Goal: Entertainment & Leisure: Consume media (video, audio)

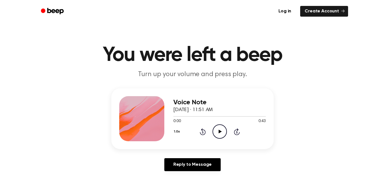
click at [222, 128] on icon "Play Audio" at bounding box center [220, 131] width 14 height 14
click at [224, 129] on icon "Pause Audio" at bounding box center [220, 131] width 14 height 14
click at [201, 132] on icon "Rewind 5 seconds" at bounding box center [203, 131] width 6 height 7
click at [216, 129] on icon "Play Audio" at bounding box center [220, 131] width 14 height 14
click at [220, 131] on icon "Pause Audio" at bounding box center [220, 131] width 14 height 14
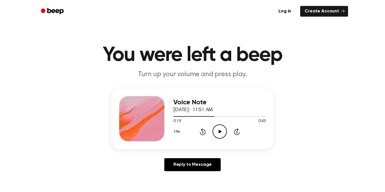
click at [220, 128] on icon "Play Audio" at bounding box center [220, 131] width 14 height 14
click at [220, 128] on icon "Pause Audio" at bounding box center [220, 131] width 14 height 14
click at [203, 132] on icon at bounding box center [202, 132] width 1 height 2
click at [200, 132] on icon "Rewind 5 seconds" at bounding box center [203, 131] width 6 height 7
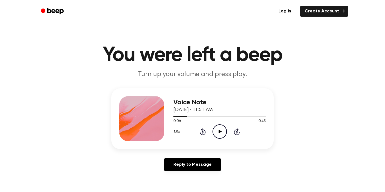
click at [203, 132] on icon at bounding box center [202, 132] width 1 height 2
click at [221, 131] on icon "Play Audio" at bounding box center [220, 131] width 14 height 14
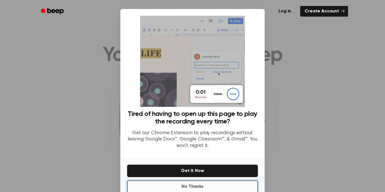
click at [235, 184] on button "No Thanks" at bounding box center [192, 186] width 131 height 12
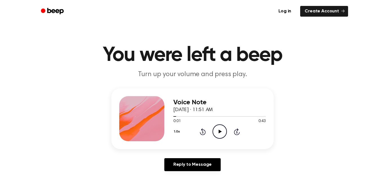
click at [222, 131] on icon "Play Audio" at bounding box center [220, 131] width 14 height 14
click at [222, 131] on icon "Pause Audio" at bounding box center [220, 131] width 14 height 14
click at [204, 129] on icon "Rewind 5 seconds" at bounding box center [203, 131] width 6 height 7
click at [202, 132] on icon "Rewind 5 seconds" at bounding box center [203, 131] width 6 height 7
click at [219, 128] on icon "Play Audio" at bounding box center [220, 131] width 14 height 14
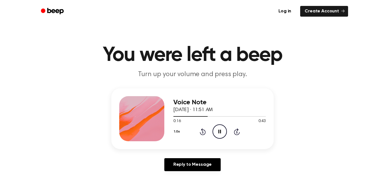
click at [217, 127] on icon "Pause Audio" at bounding box center [220, 131] width 14 height 14
click at [217, 127] on icon "Play Audio" at bounding box center [220, 131] width 14 height 14
click at [203, 132] on icon at bounding box center [202, 132] width 1 height 2
click at [205, 129] on icon "Rewind 5 seconds" at bounding box center [203, 131] width 6 height 7
click at [203, 132] on icon at bounding box center [202, 132] width 1 height 2
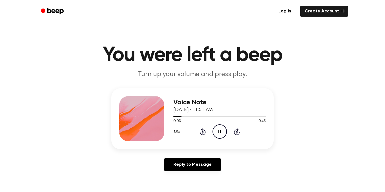
click at [203, 132] on icon at bounding box center [202, 132] width 1 height 2
click at [216, 130] on icon "Pause Audio" at bounding box center [220, 131] width 14 height 14
click at [203, 132] on icon at bounding box center [202, 132] width 1 height 2
click at [225, 132] on icon "Play Audio" at bounding box center [220, 131] width 14 height 14
click at [225, 132] on icon "Pause Audio" at bounding box center [220, 131] width 14 height 14
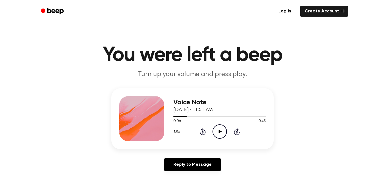
click at [203, 132] on icon at bounding box center [202, 132] width 1 height 2
click at [222, 128] on icon "Play Audio" at bounding box center [220, 131] width 14 height 14
click at [222, 128] on icon "Pause Audio" at bounding box center [220, 131] width 14 height 14
click at [205, 130] on icon "Rewind 5 seconds" at bounding box center [203, 131] width 6 height 7
click at [203, 133] on icon "Rewind 5 seconds" at bounding box center [203, 131] width 6 height 7
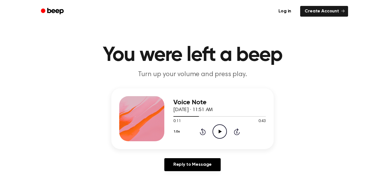
click at [222, 129] on icon "Play Audio" at bounding box center [220, 131] width 14 height 14
click at [203, 132] on icon at bounding box center [202, 132] width 1 height 2
click at [218, 136] on icon "Pause Audio" at bounding box center [220, 131] width 14 height 14
click at [205, 131] on icon at bounding box center [203, 131] width 6 height 7
click at [203, 132] on icon at bounding box center [202, 132] width 1 height 2
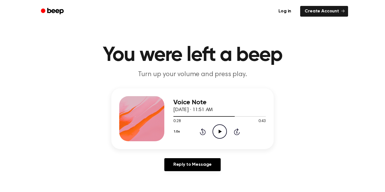
click at [203, 132] on icon "Rewind 5 seconds" at bounding box center [203, 131] width 6 height 7
click at [204, 135] on icon at bounding box center [203, 131] width 6 height 7
click at [202, 139] on div "Voice Note September 19, 2025 · 11:51 AM 0:13 0:43 Your browser does not suppor…" at bounding box center [219, 118] width 92 height 45
click at [202, 139] on div "1.0x Rewind 5 seconds Play Audio Skip 5 seconds" at bounding box center [219, 131] width 92 height 14
click at [203, 135] on icon at bounding box center [203, 131] width 6 height 7
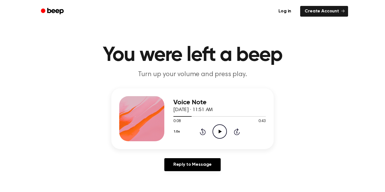
click at [202, 135] on icon at bounding box center [203, 131] width 6 height 7
click at [206, 134] on div "1.0x Rewind 5 seconds Play Audio Skip 5 seconds" at bounding box center [219, 131] width 92 height 14
click at [220, 132] on icon at bounding box center [219, 132] width 3 height 4
click at [217, 130] on icon "Pause Audio" at bounding box center [220, 131] width 14 height 14
click at [220, 127] on icon "Play Audio" at bounding box center [220, 131] width 14 height 14
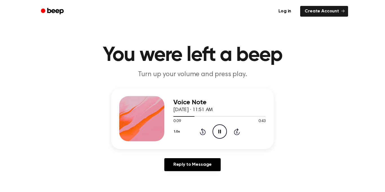
click at [220, 127] on icon "Pause Audio" at bounding box center [220, 131] width 14 height 14
click at [218, 130] on icon "Play Audio" at bounding box center [220, 131] width 14 height 14
click at [218, 130] on icon "Pause Audio" at bounding box center [220, 131] width 14 height 14
